Goal: Task Accomplishment & Management: Manage account settings

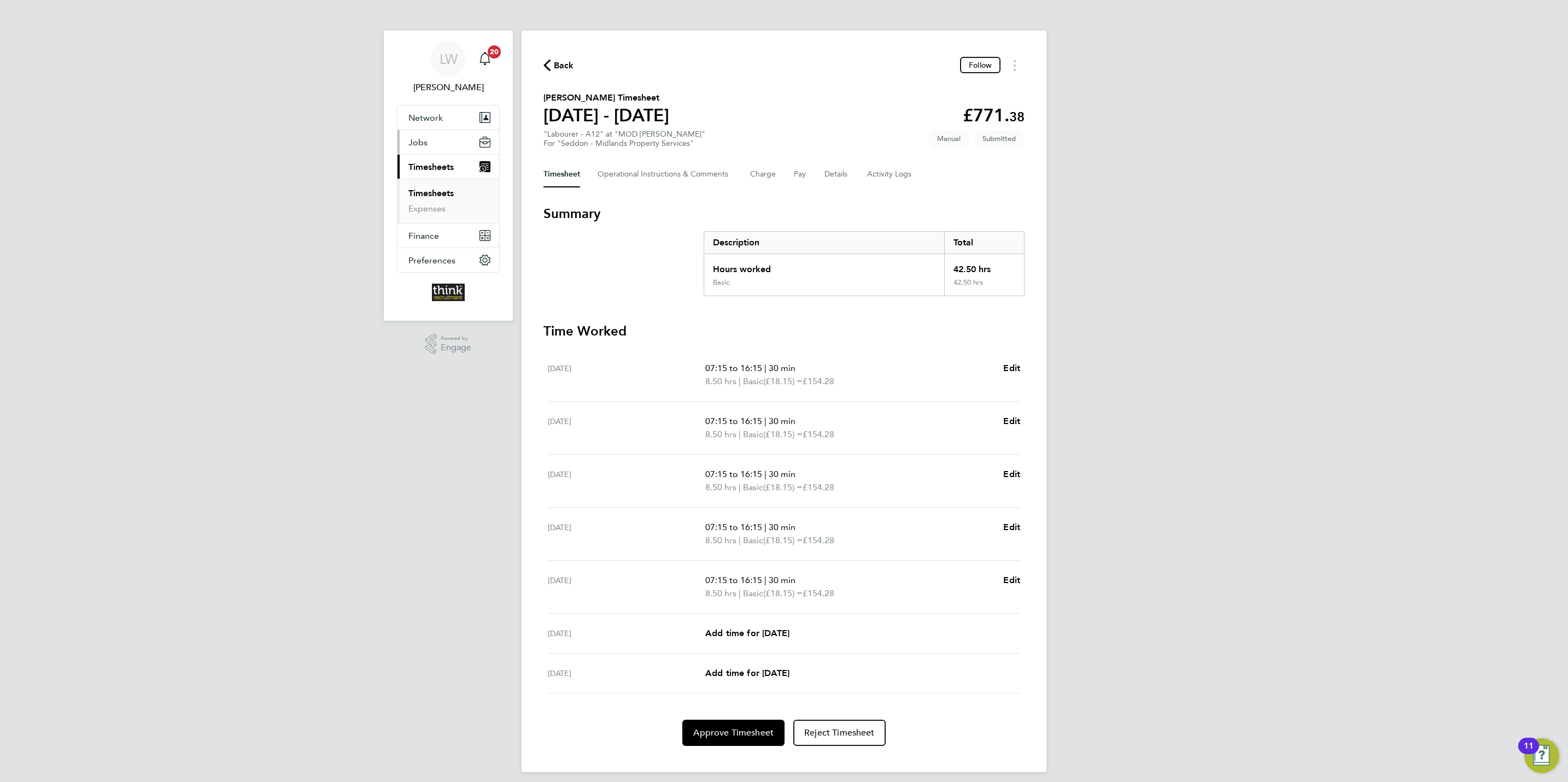
click at [424, 144] on span "Jobs" at bounding box center [418, 142] width 19 height 10
click at [433, 197] on link "Placements" at bounding box center [431, 199] width 46 height 10
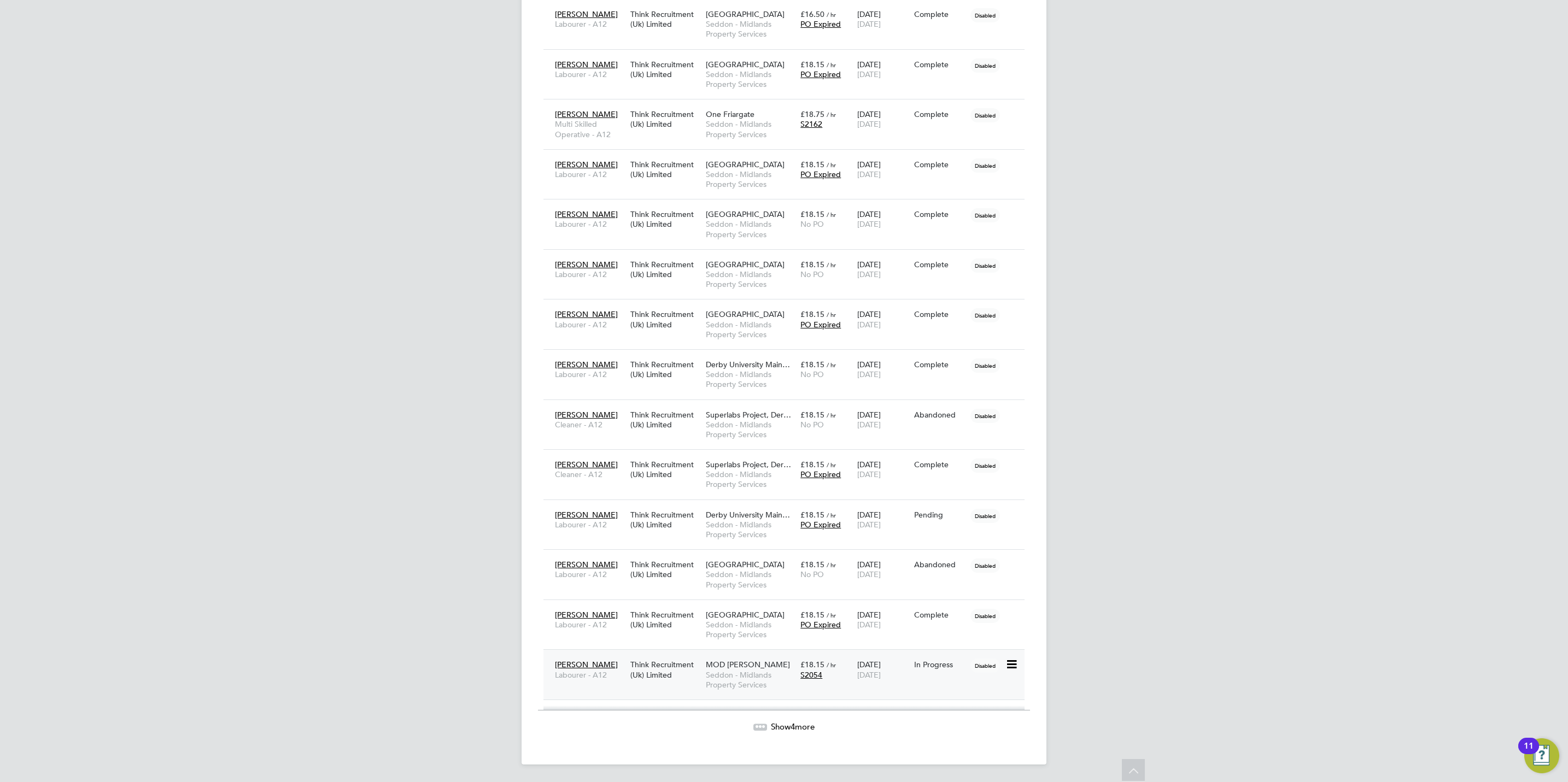
click at [716, 666] on span "MOD [PERSON_NAME]" at bounding box center [748, 665] width 84 height 10
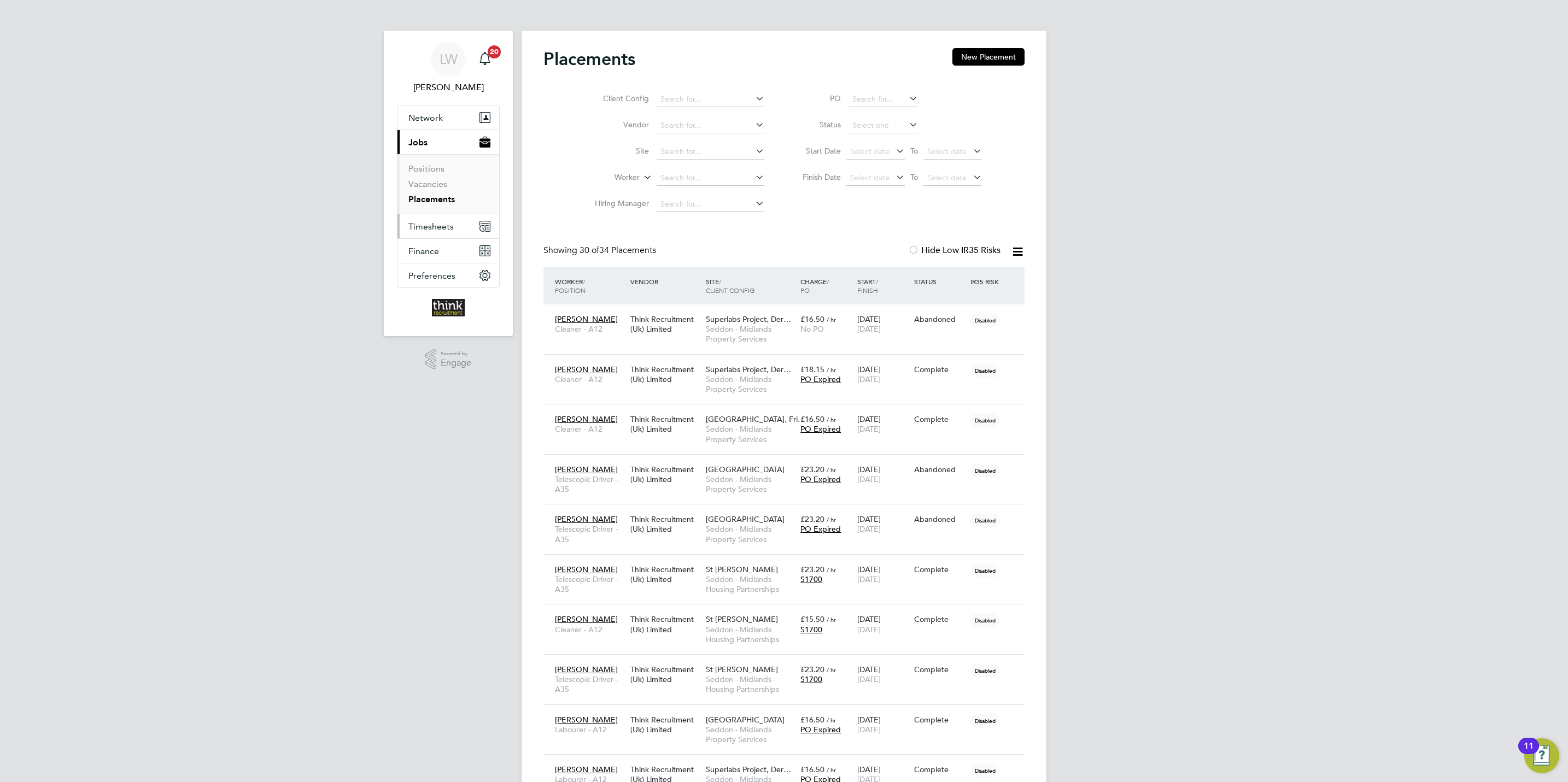
click at [443, 223] on span "Timesheets" at bounding box center [431, 226] width 46 height 10
click at [443, 196] on link "Timesheets" at bounding box center [431, 193] width 46 height 10
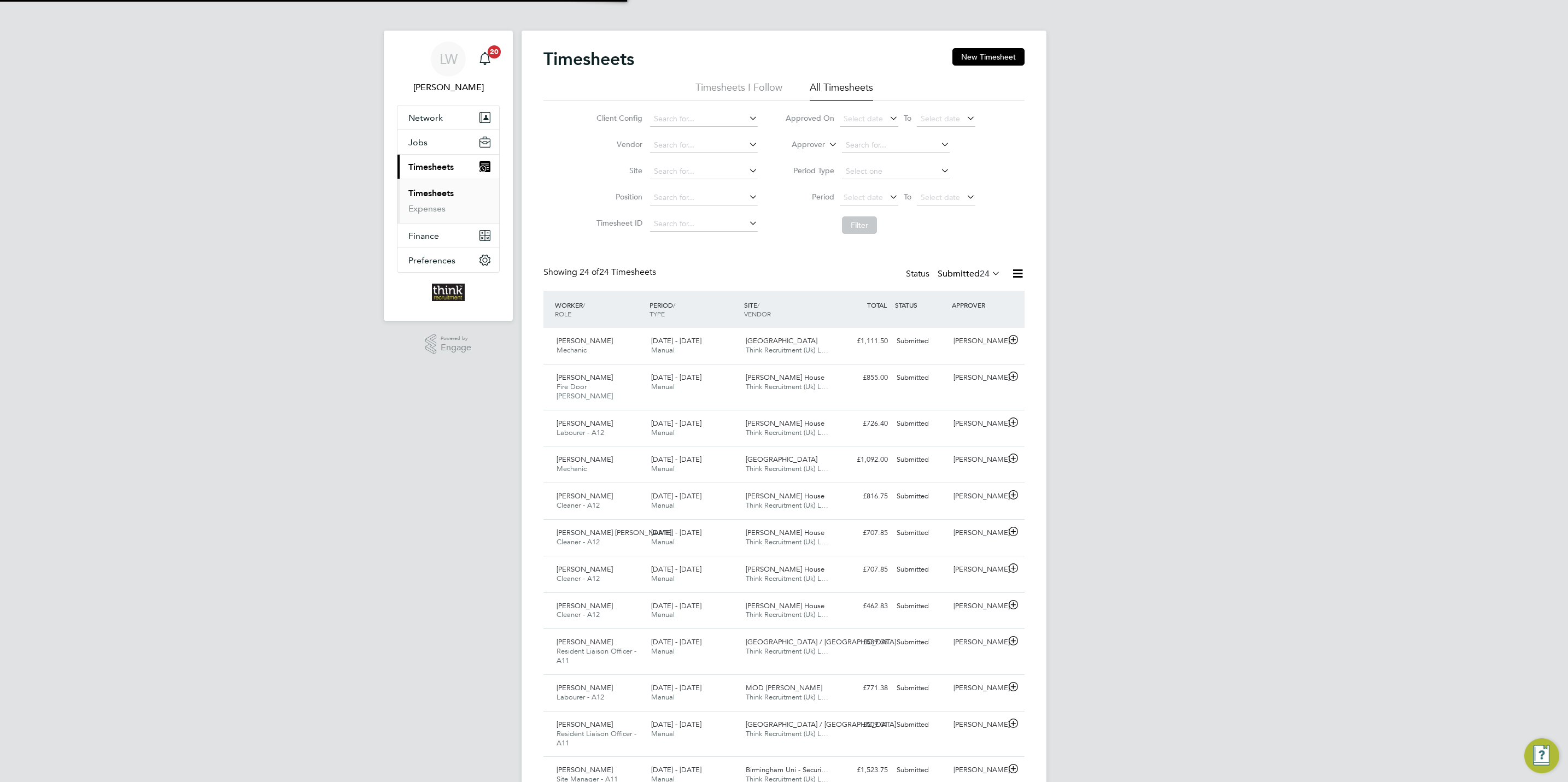
scroll to position [28, 95]
click at [1013, 686] on icon at bounding box center [1013, 687] width 13 height 9
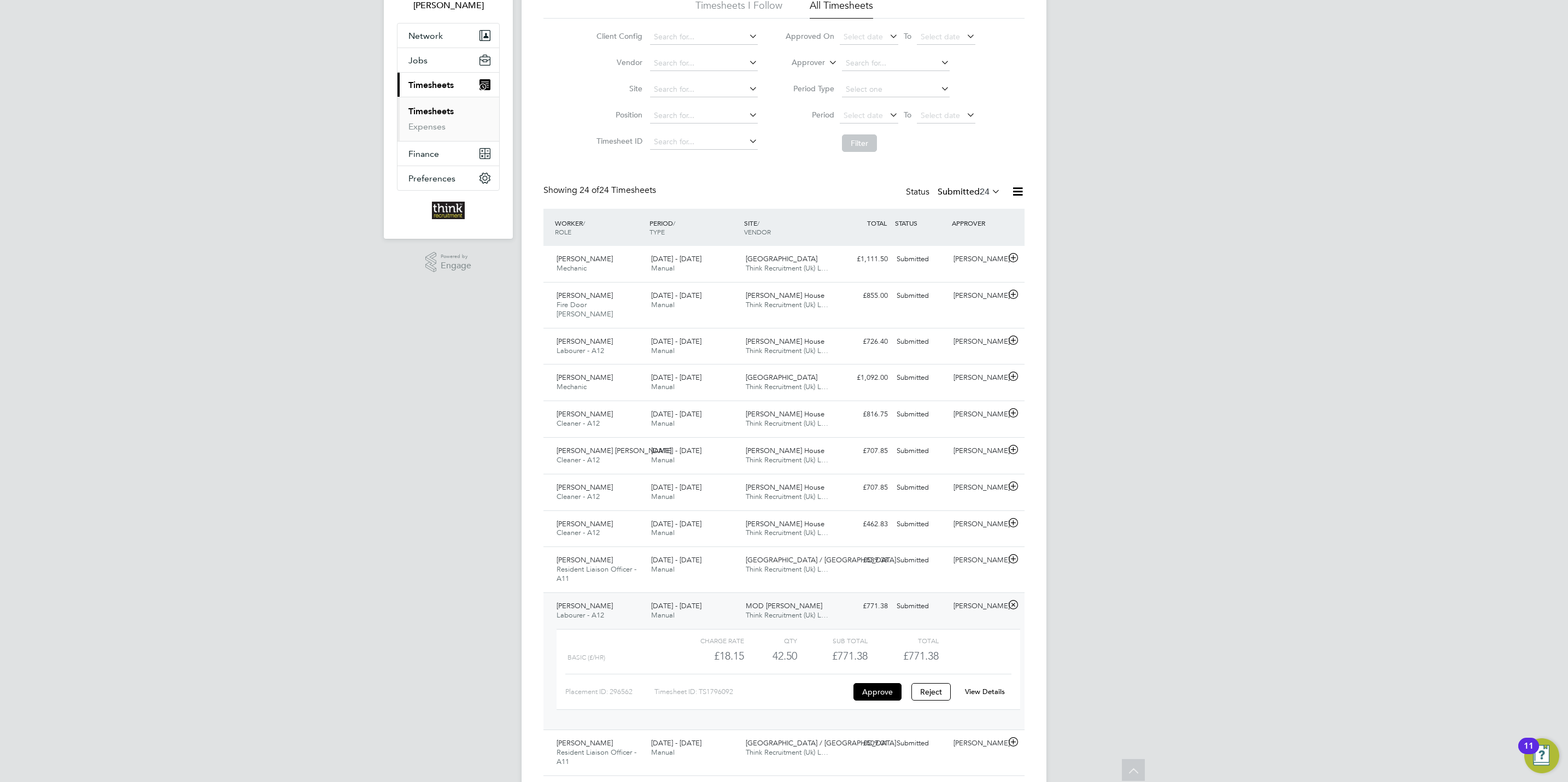
click at [966, 687] on link "View Details" at bounding box center [985, 691] width 40 height 9
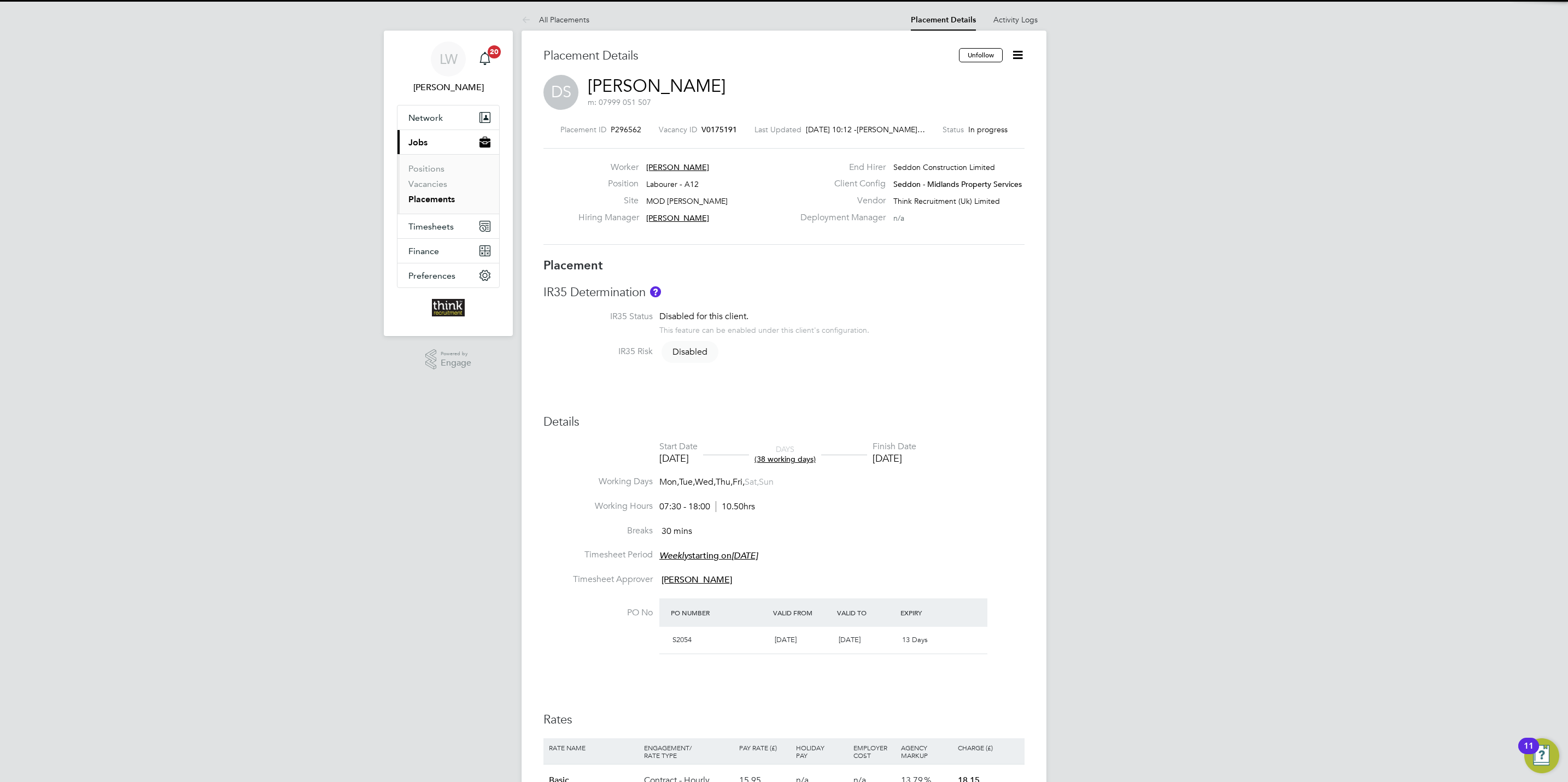
click at [1019, 52] on icon at bounding box center [1018, 55] width 13 height 13
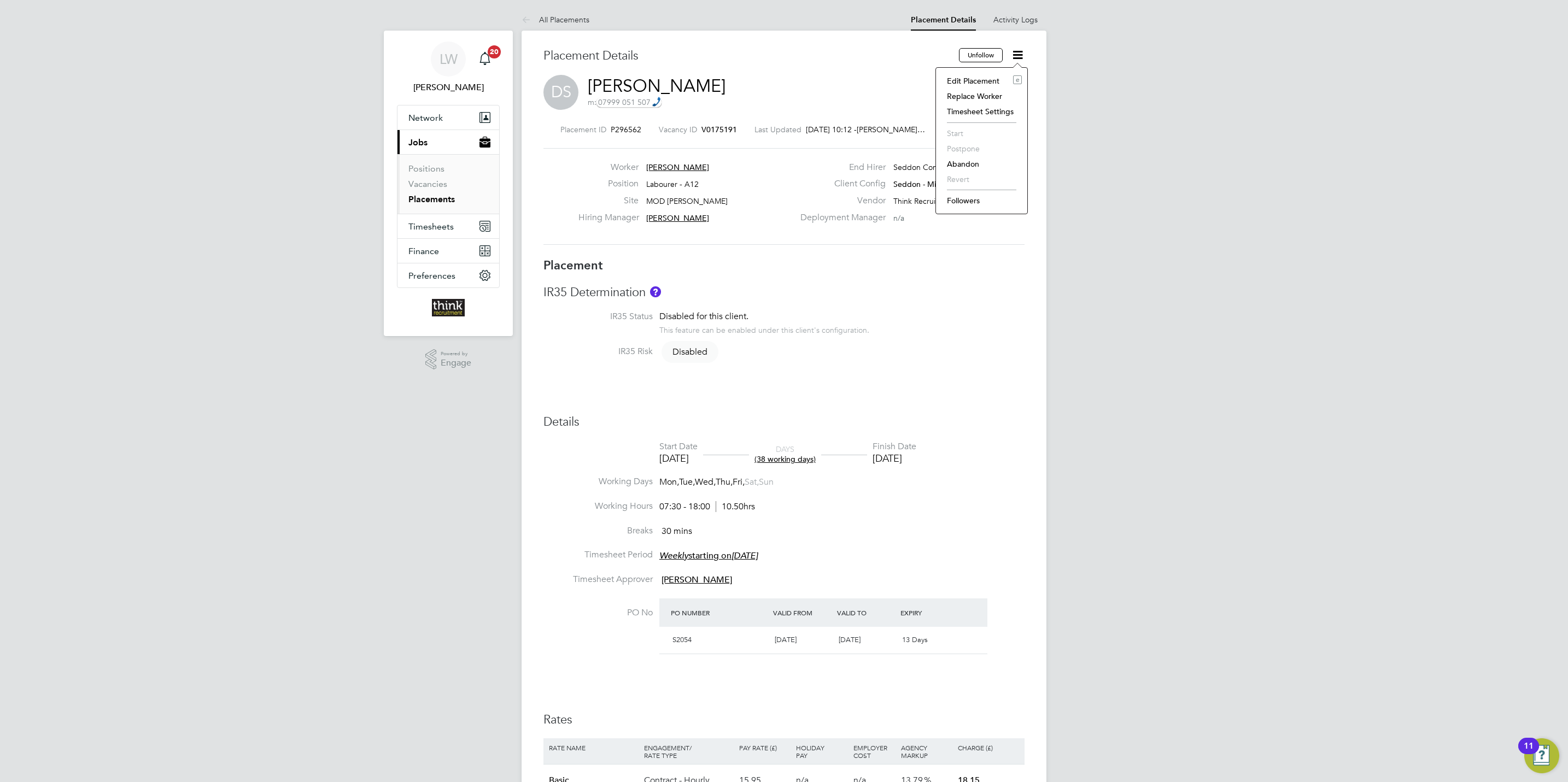
click at [987, 74] on li "Edit Placement e" at bounding box center [982, 80] width 80 height 15
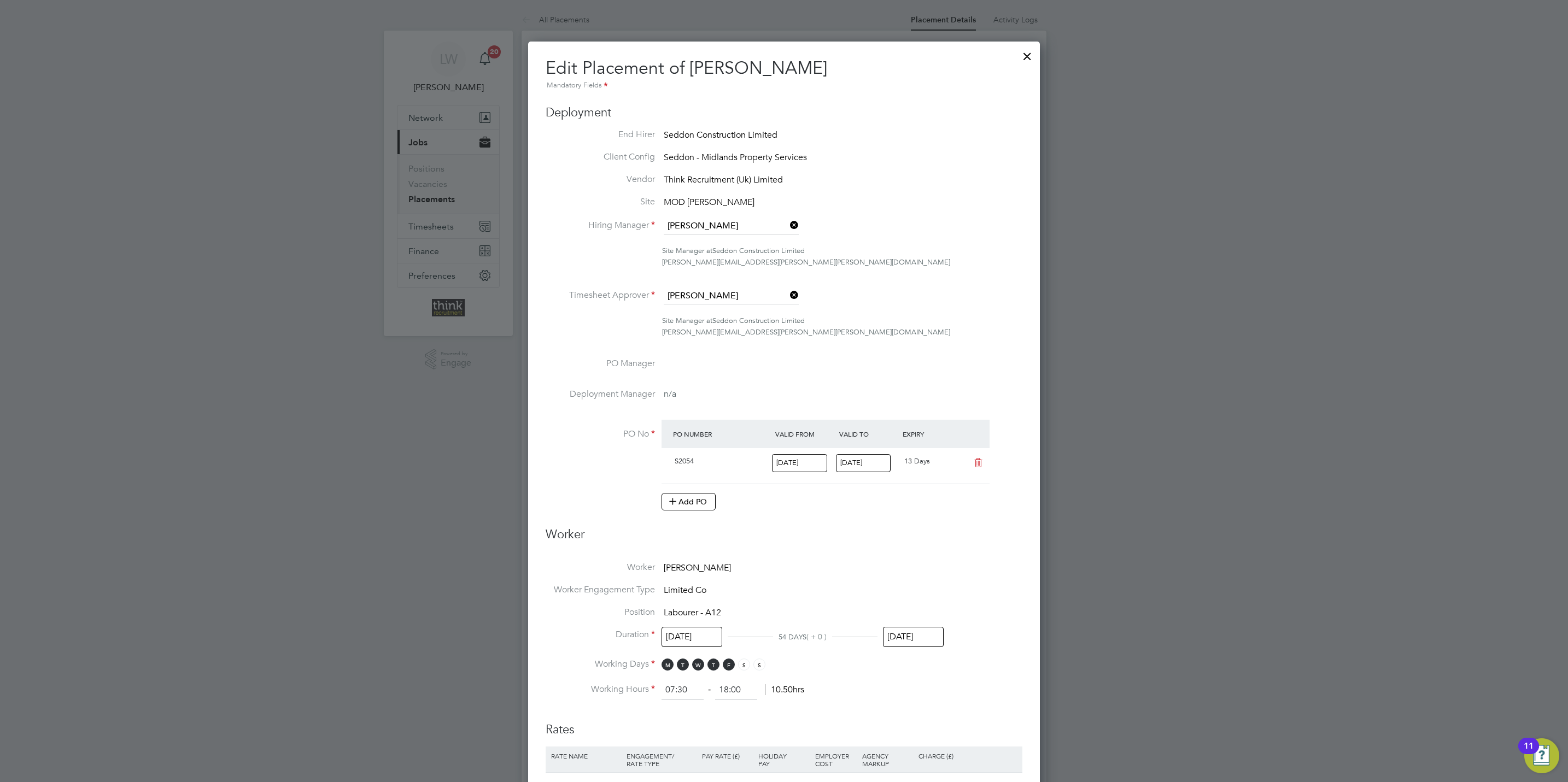
click at [788, 295] on icon at bounding box center [788, 295] width 0 height 15
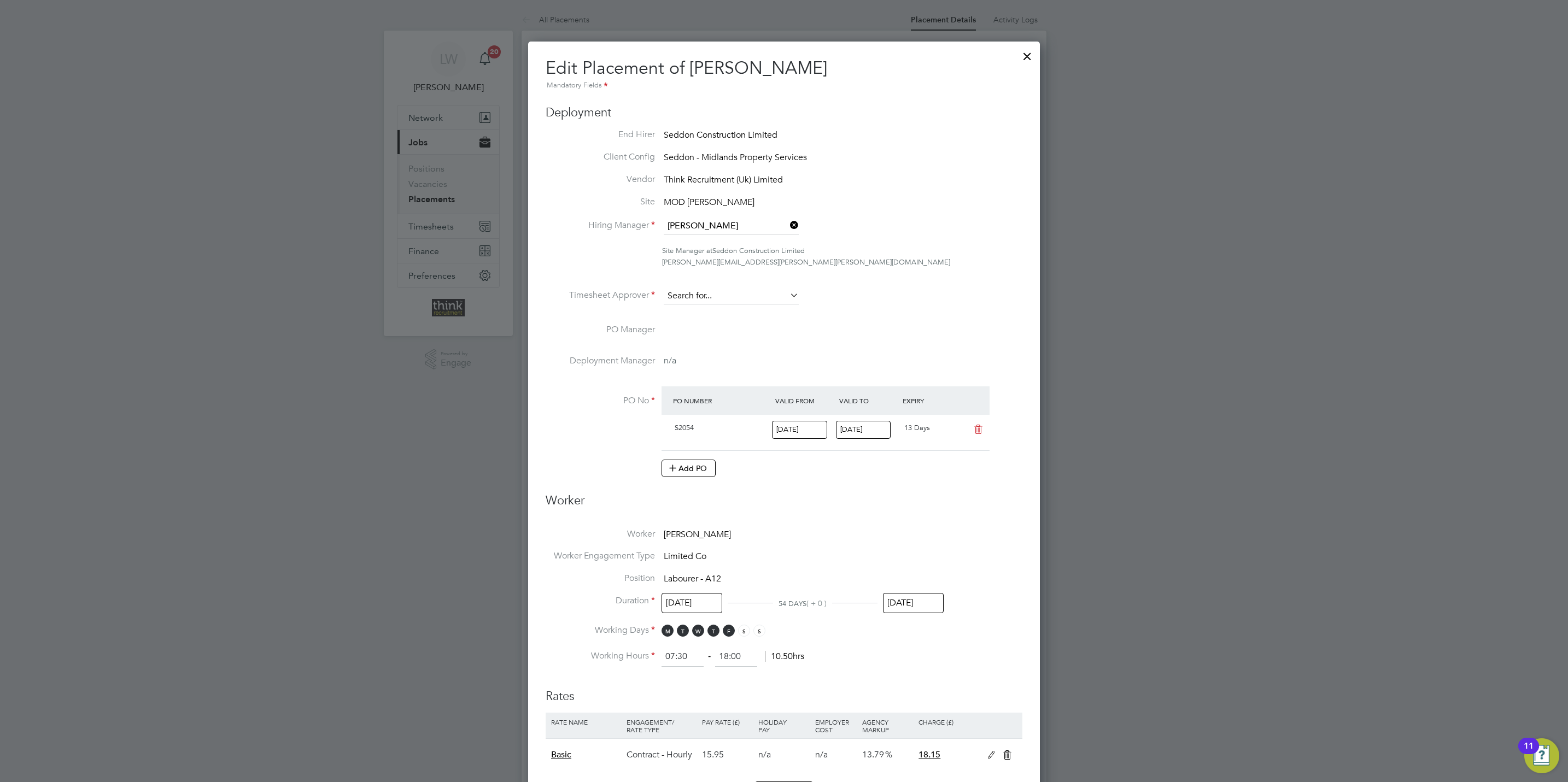
click at [751, 294] on input at bounding box center [731, 296] width 135 height 16
type input "c"
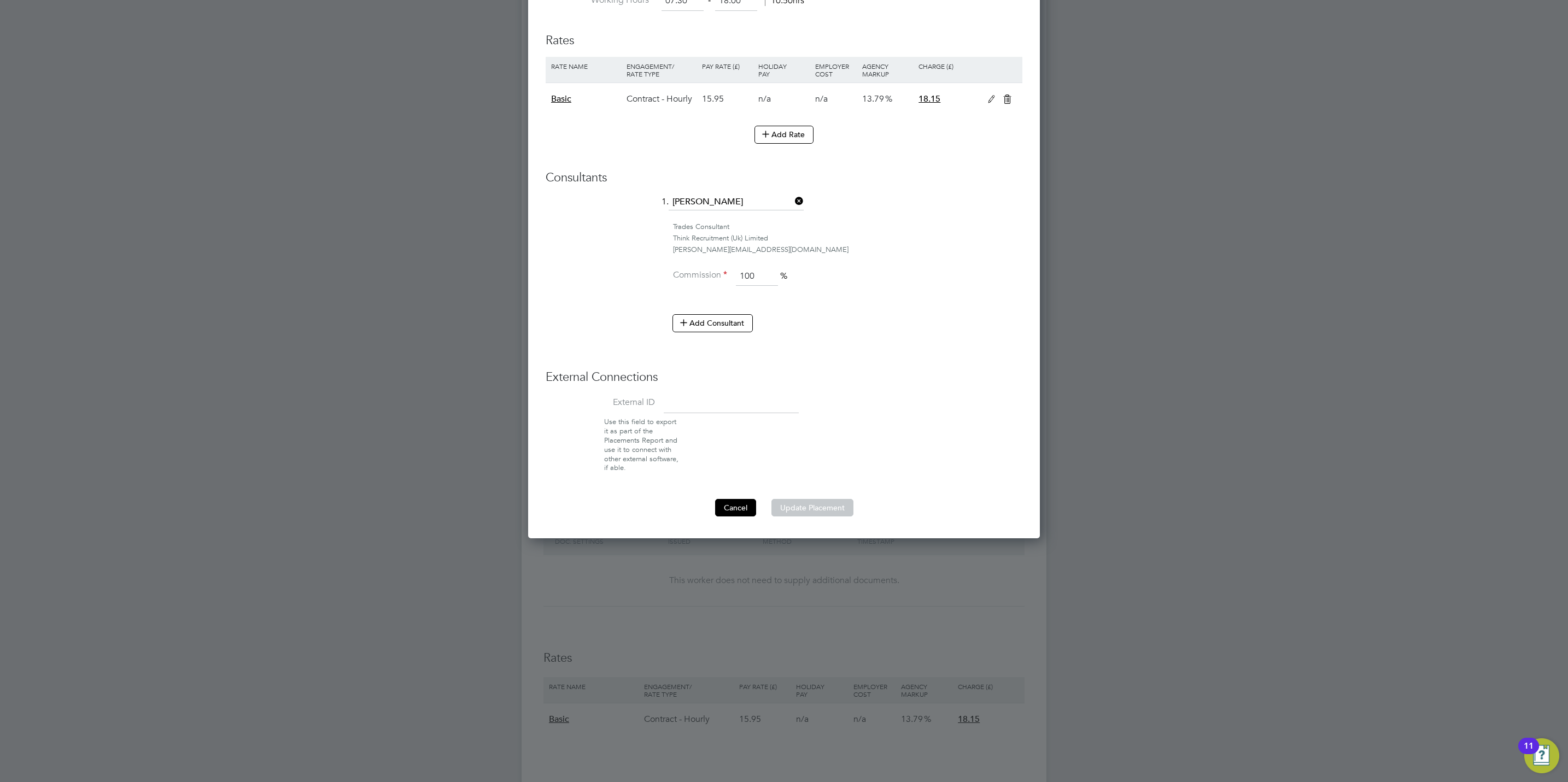
click at [746, 515] on button "Cancel" at bounding box center [735, 508] width 41 height 18
type input "[PERSON_NAME]"
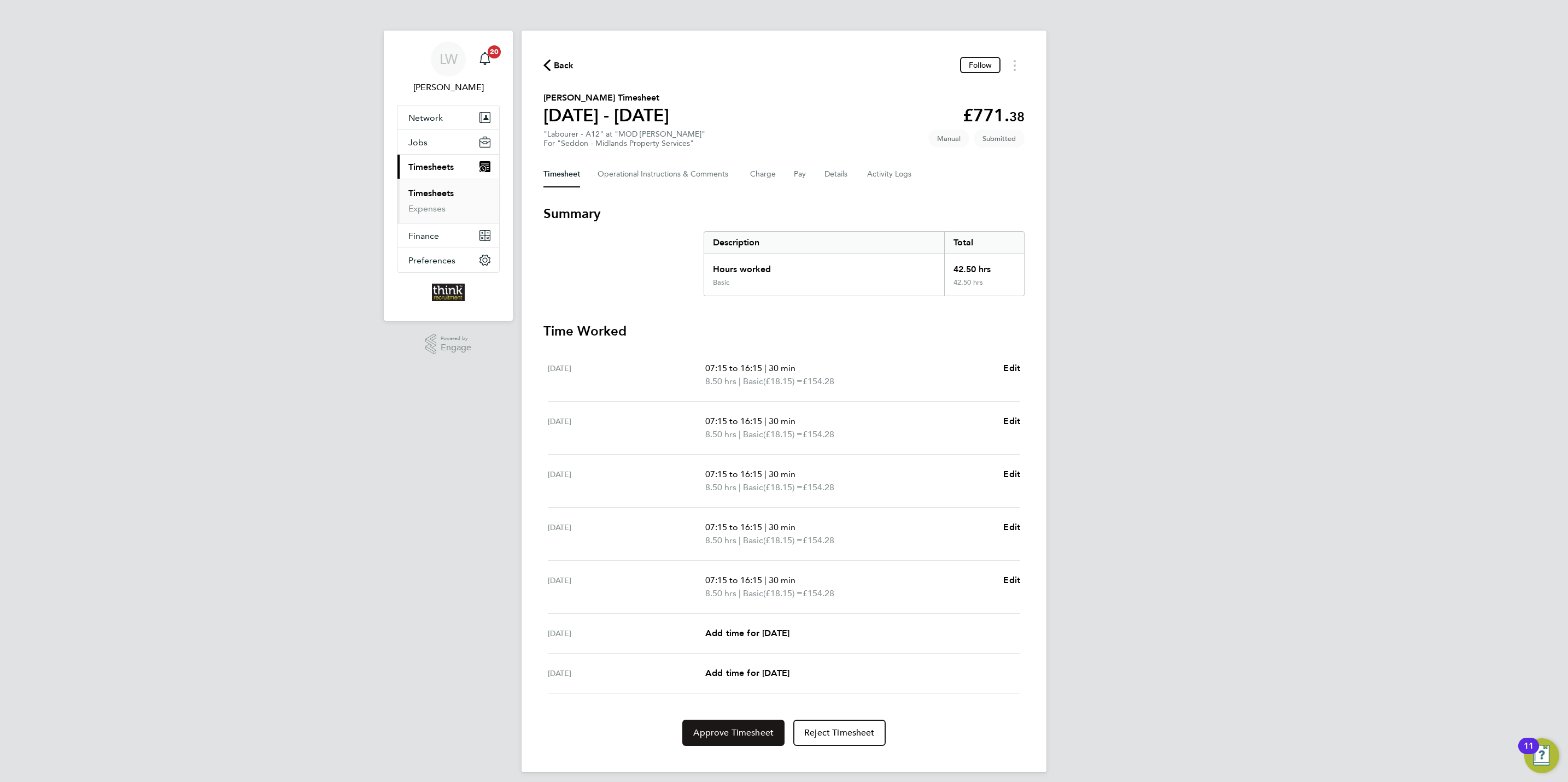
click at [732, 738] on span "Approve Timesheet" at bounding box center [733, 733] width 80 height 11
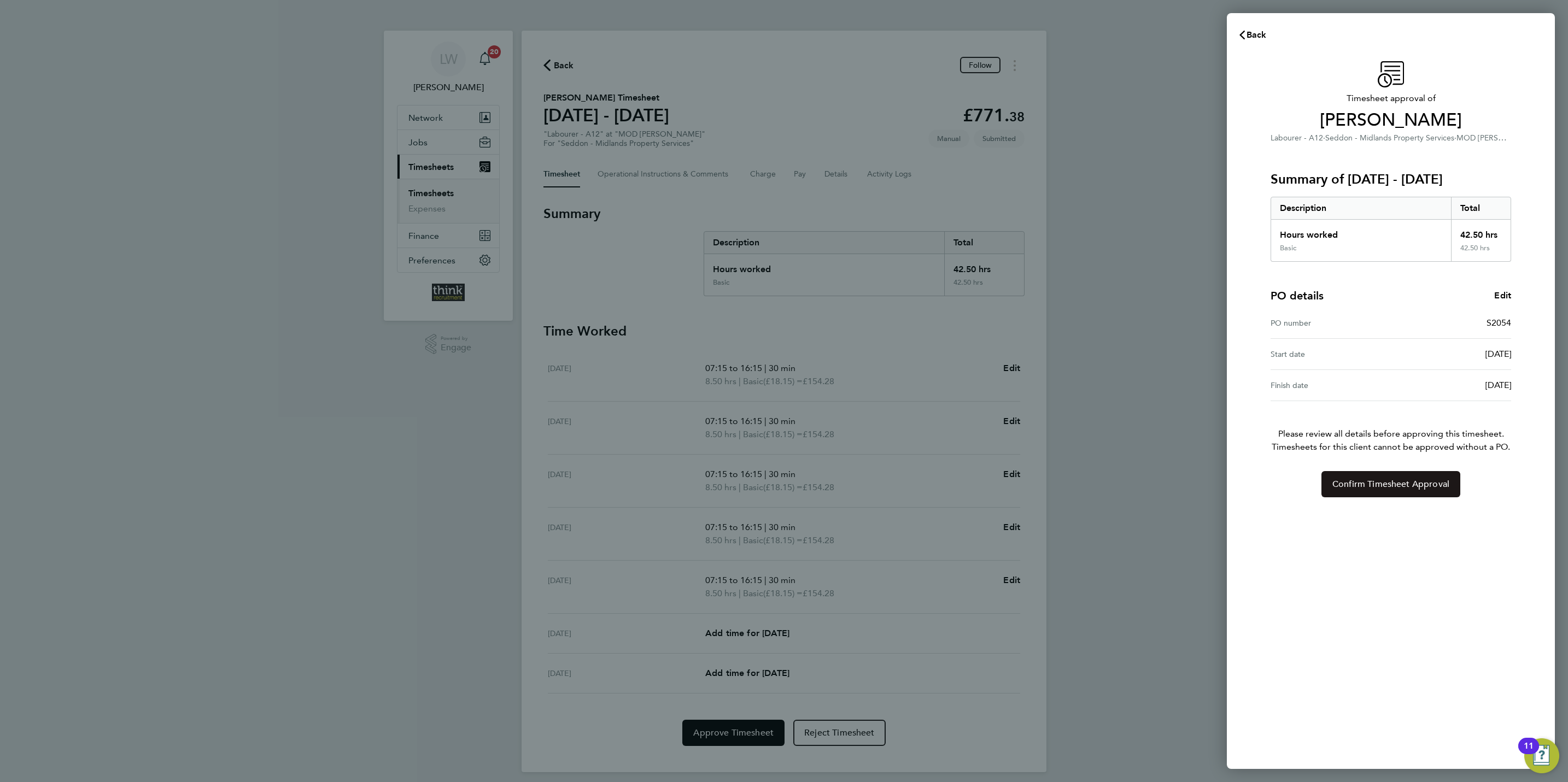
click at [1406, 492] on button "Confirm Timesheet Approval" at bounding box center [1391, 484] width 139 height 26
